Goal: Transaction & Acquisition: Purchase product/service

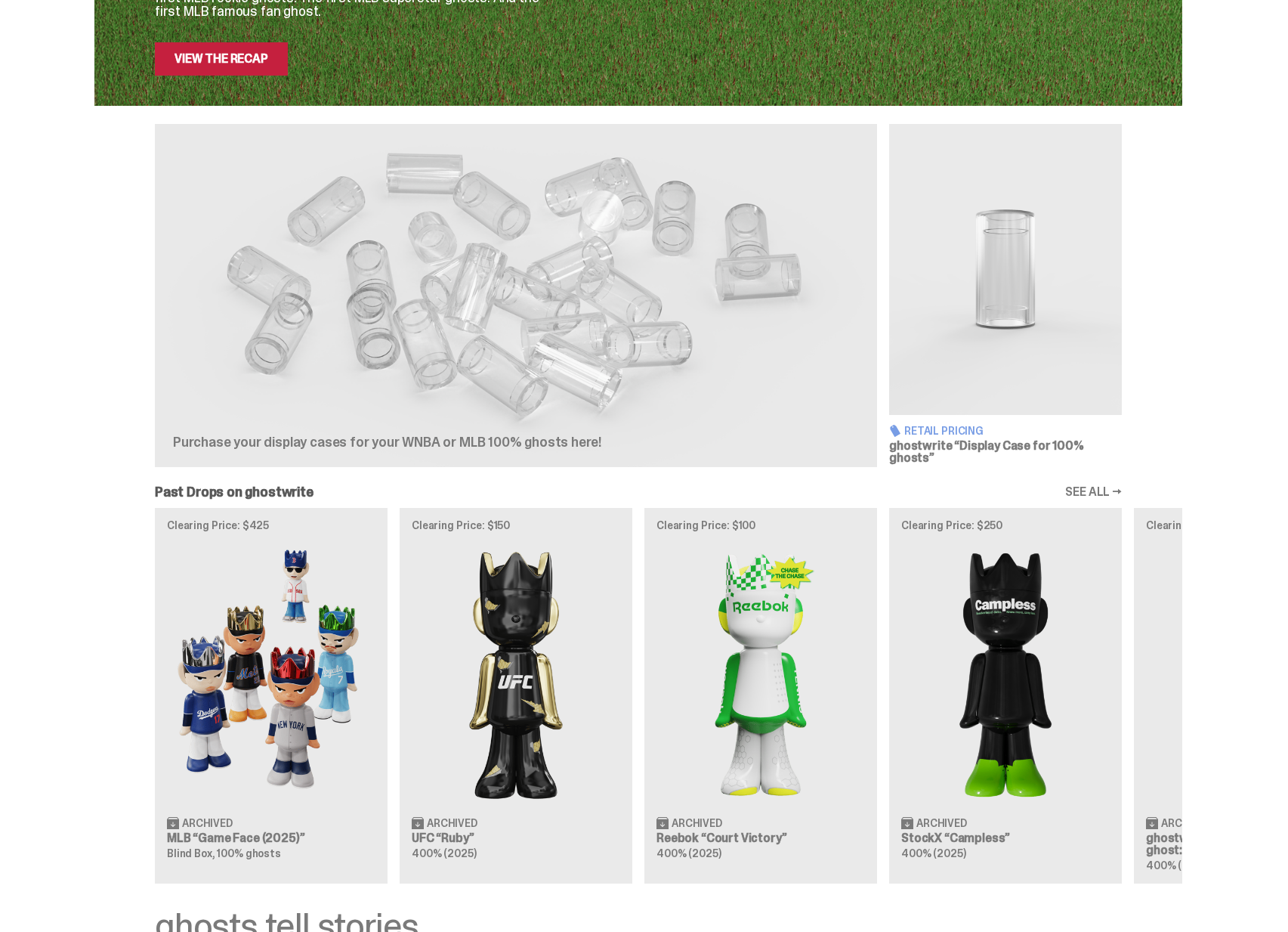
scroll to position [157, 0]
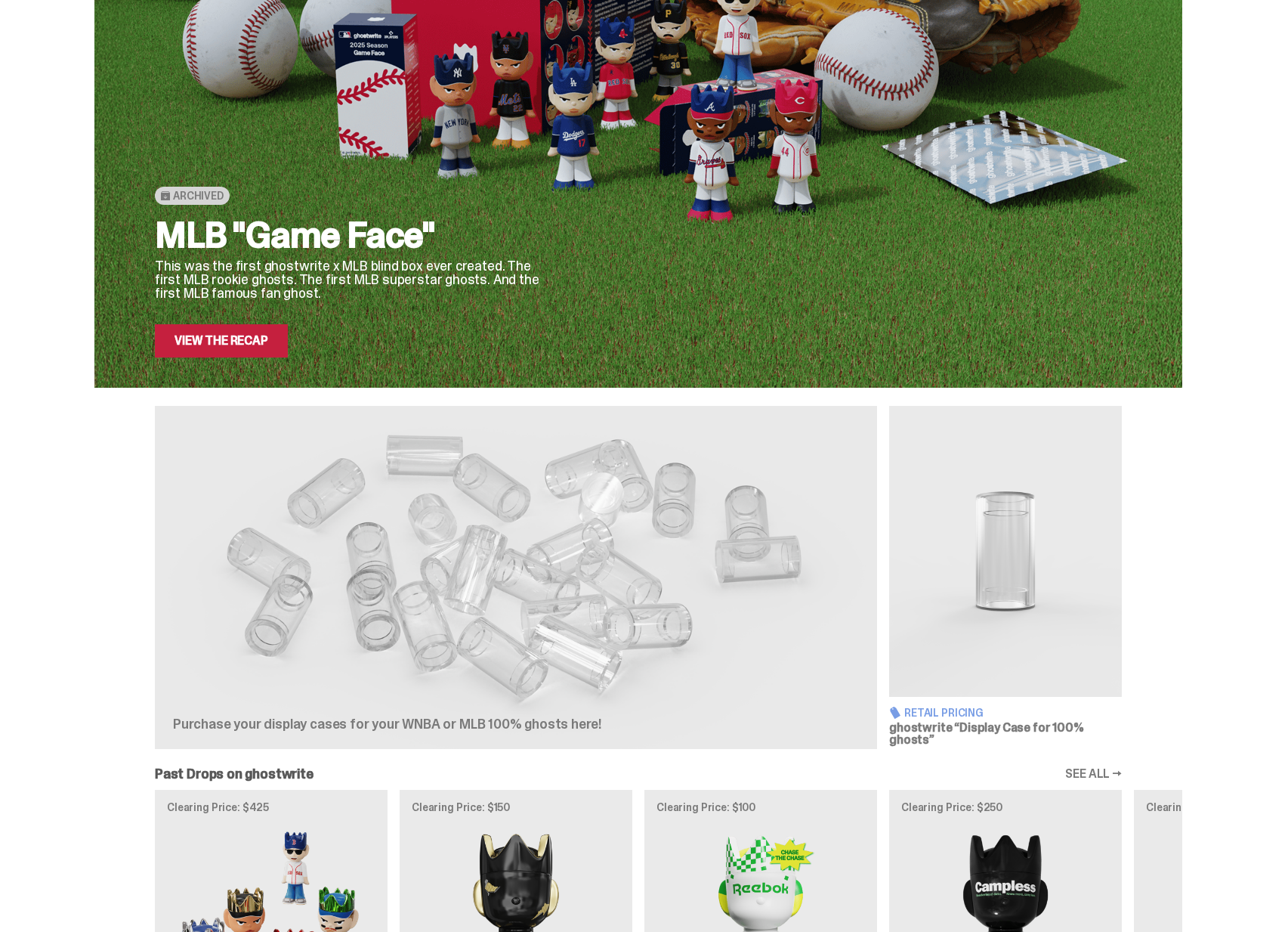
click at [566, 602] on div at bounding box center [415, 642] width 484 height 151
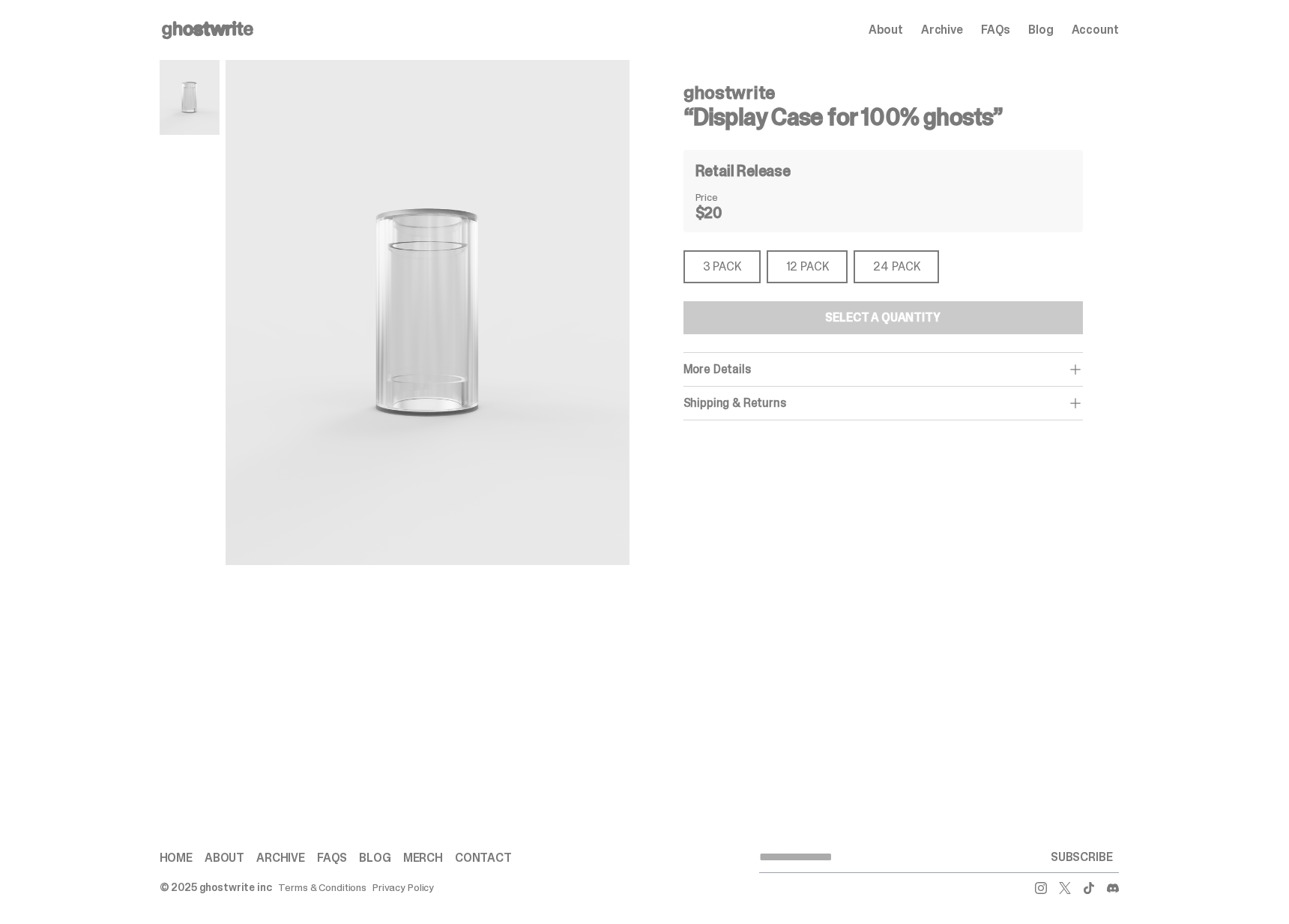
click at [873, 263] on div "24 PACK" at bounding box center [896, 266] width 85 height 33
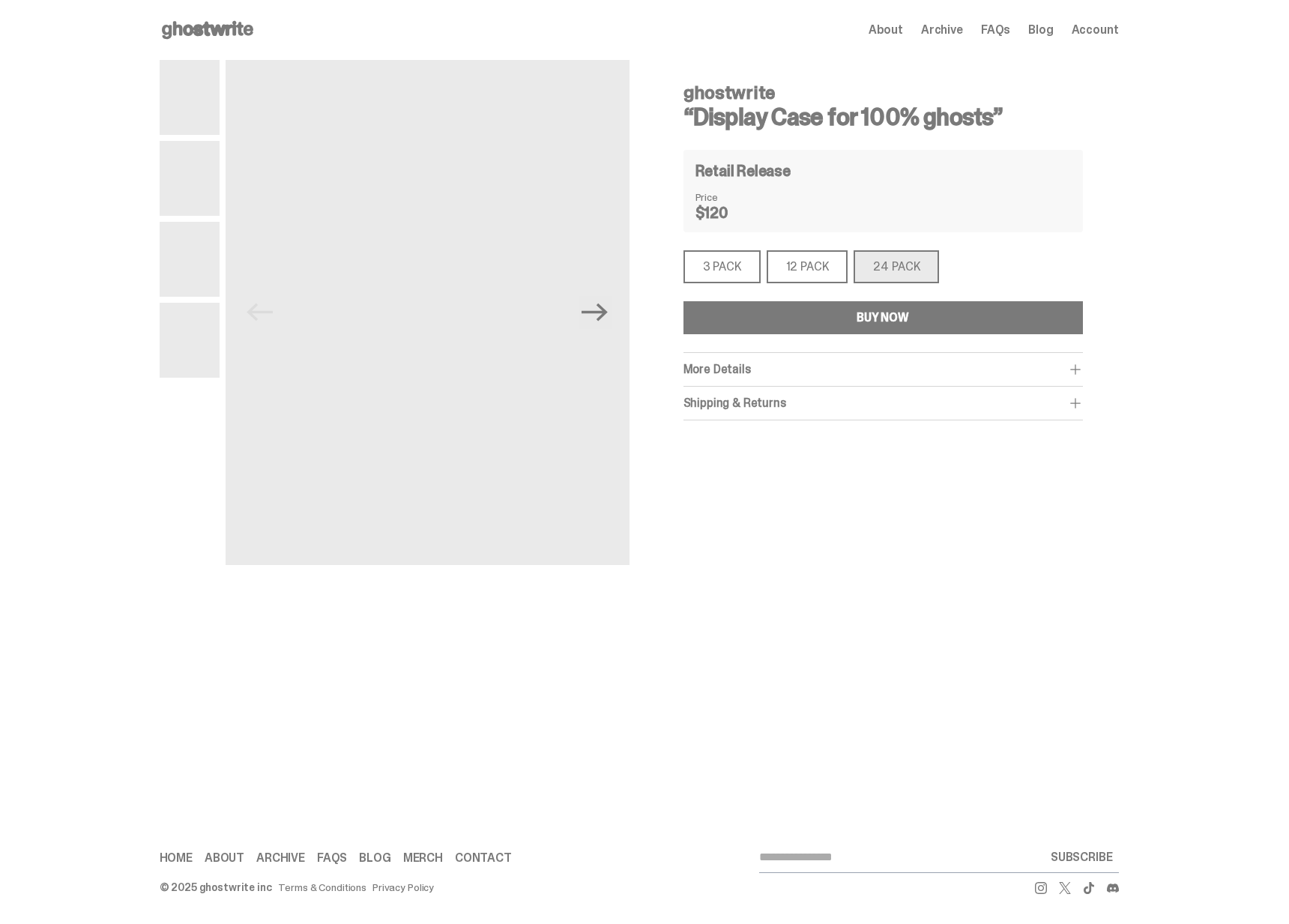
click at [867, 314] on div "BUY NOW" at bounding box center [882, 317] width 52 height 12
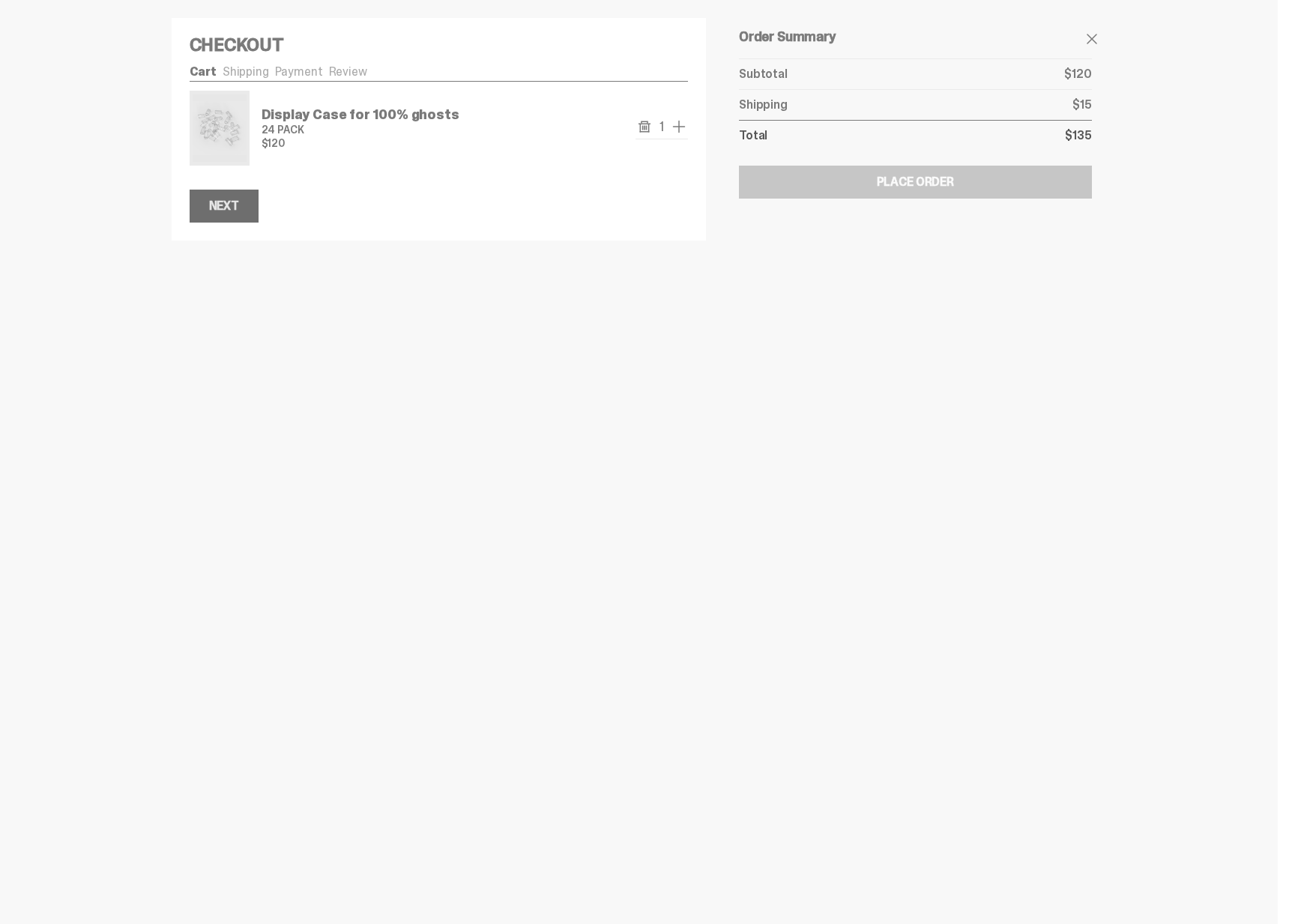
click at [229, 221] on button "Next" at bounding box center [224, 206] width 69 height 33
click at [236, 212] on div "Next" at bounding box center [224, 206] width 30 height 12
